Goal: Find specific page/section: Find specific page/section

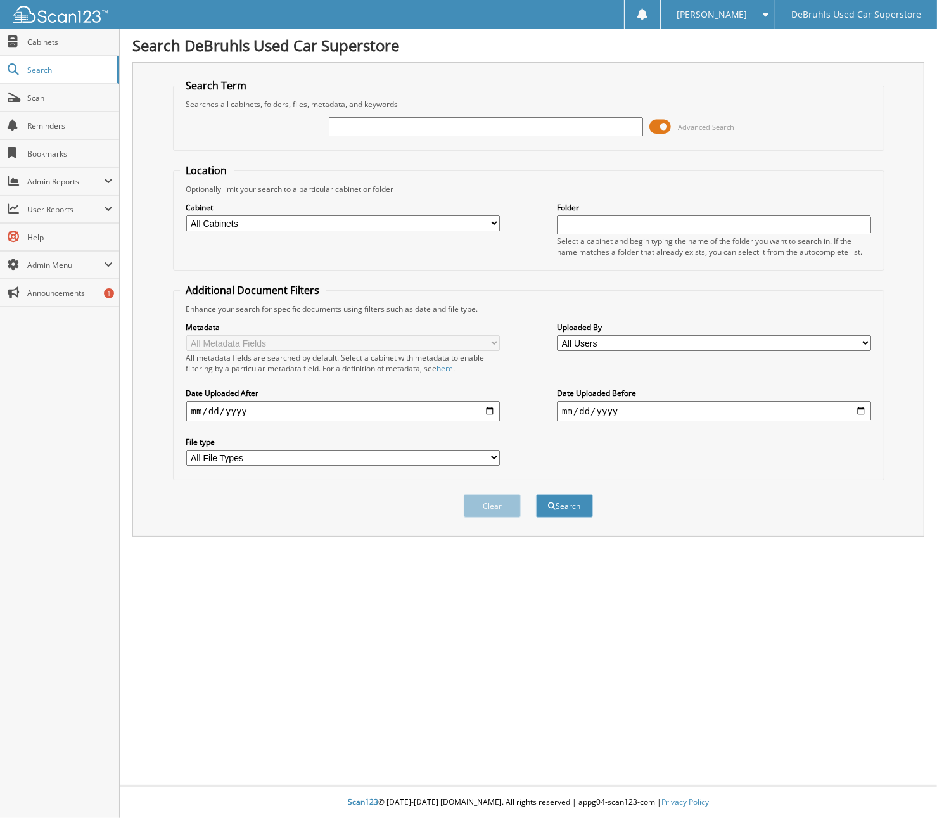
drag, startPoint x: 0, startPoint y: 0, endPoint x: 471, endPoint y: 124, distance: 486.7
click at [471, 124] on input "text" at bounding box center [486, 126] width 314 height 19
type input "BOILER"
click at [731, 151] on form "Search Term Searches all cabinets, folders, files, metadata, and keywords BOILE…" at bounding box center [528, 305] width 711 height 453
click at [567, 496] on button "Search" at bounding box center [564, 505] width 57 height 23
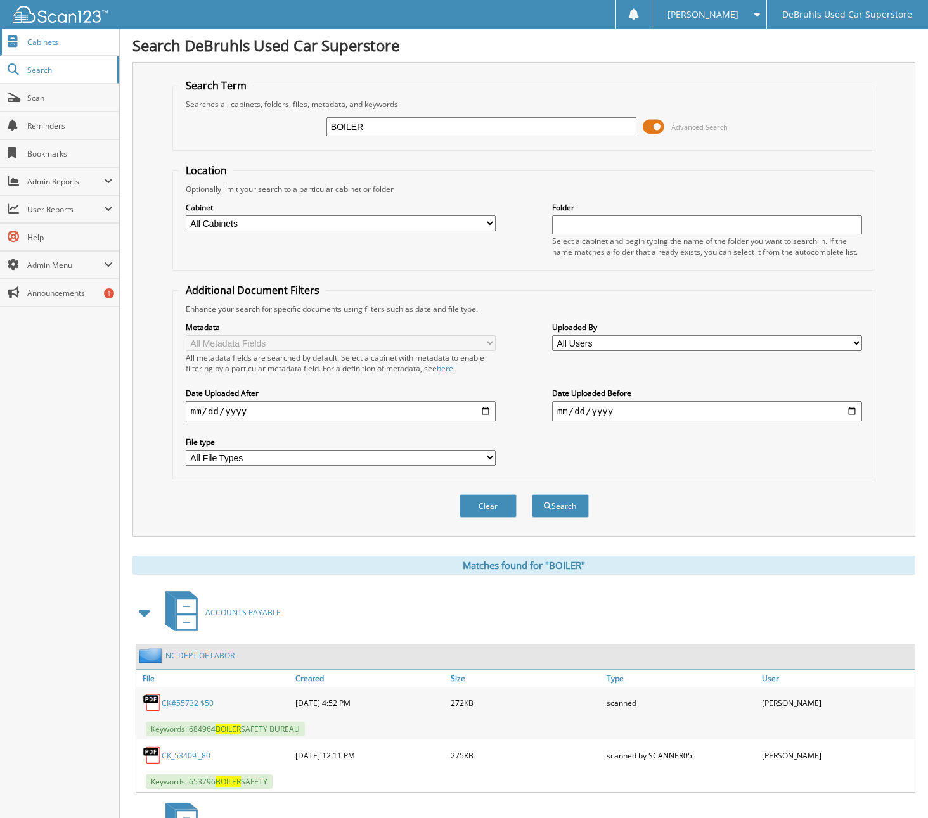
click at [63, 43] on span "Cabinets" at bounding box center [70, 42] width 86 height 11
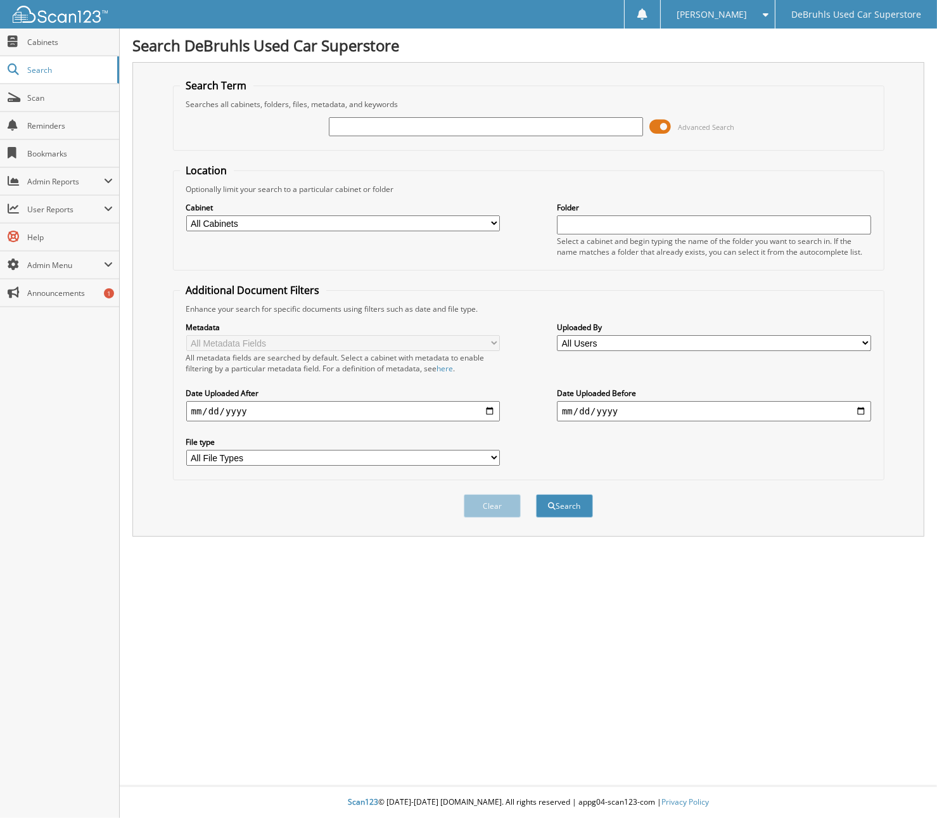
click at [452, 124] on input "text" at bounding box center [486, 126] width 314 height 19
type input "97324819"
click at [536, 494] on button "Search" at bounding box center [564, 505] width 57 height 23
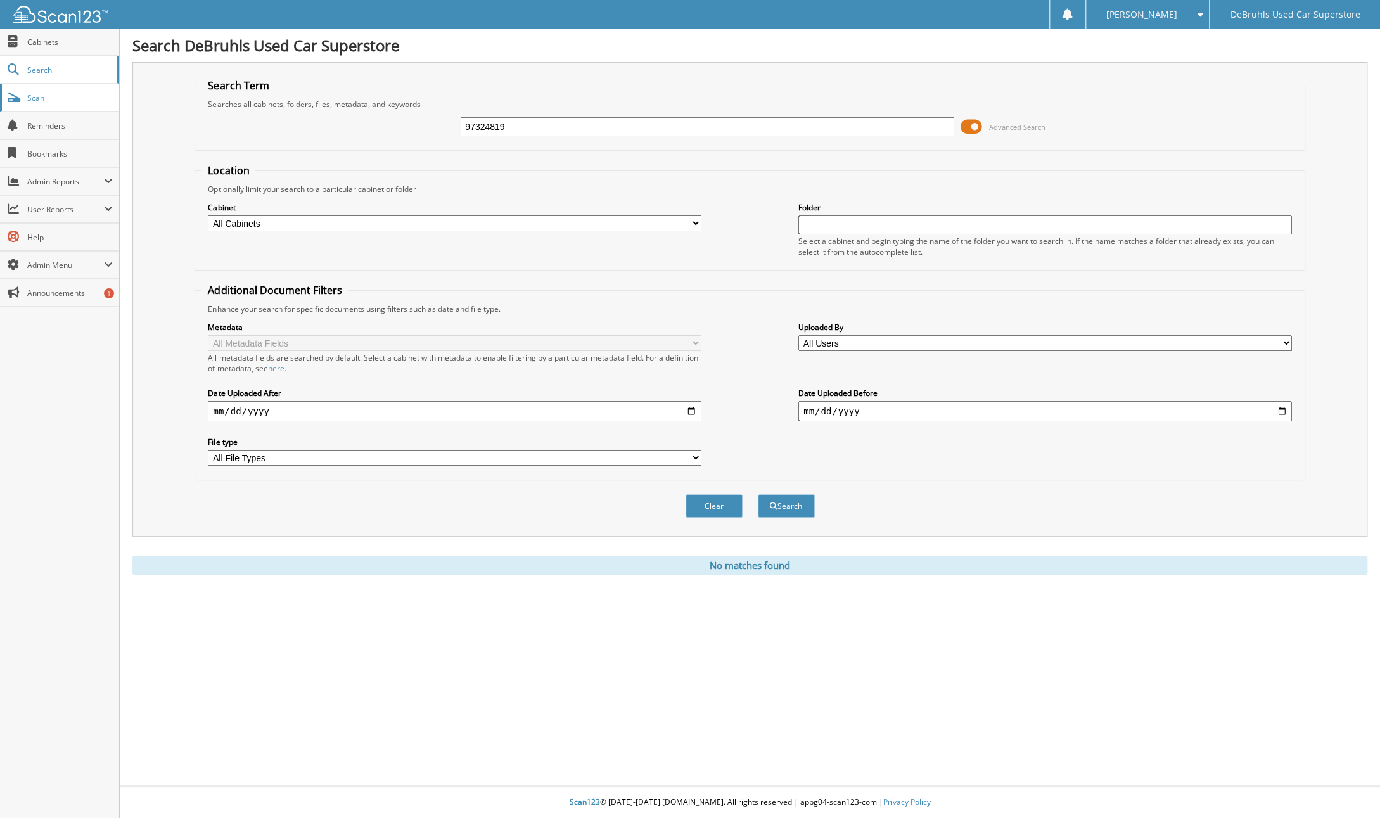
click at [53, 95] on span "Scan" at bounding box center [70, 98] width 86 height 11
